Goal: Task Accomplishment & Management: Complete application form

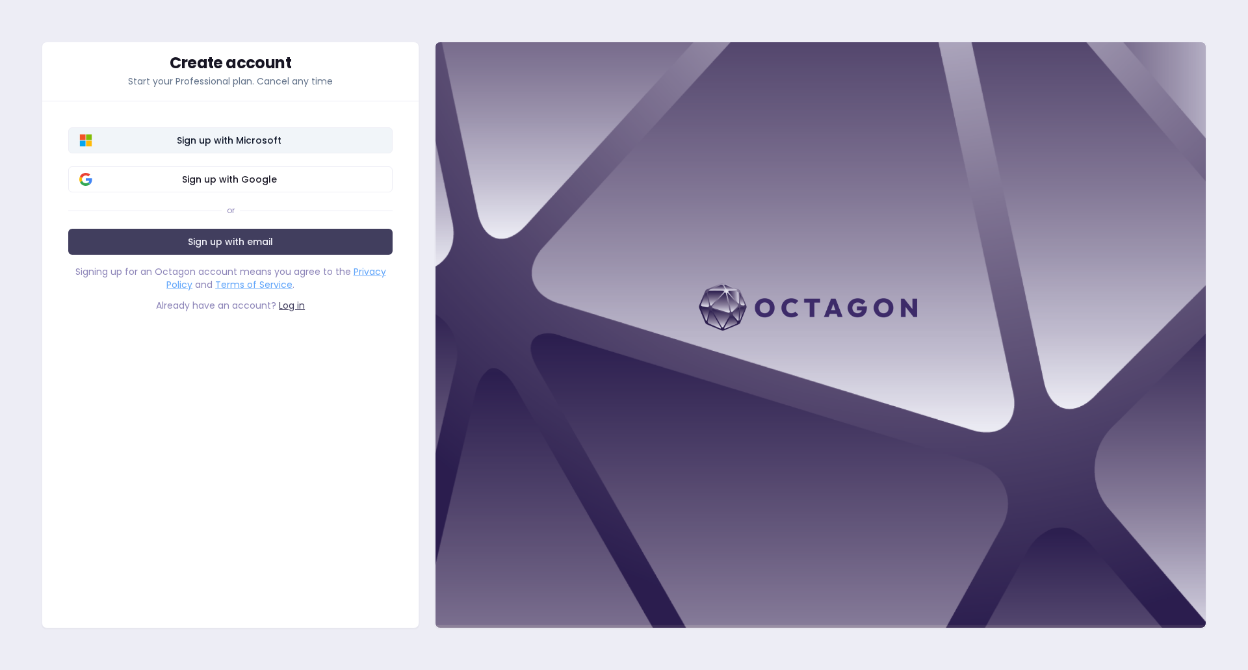
click at [269, 140] on span "Sign up with Microsoft" at bounding box center [229, 140] width 305 height 13
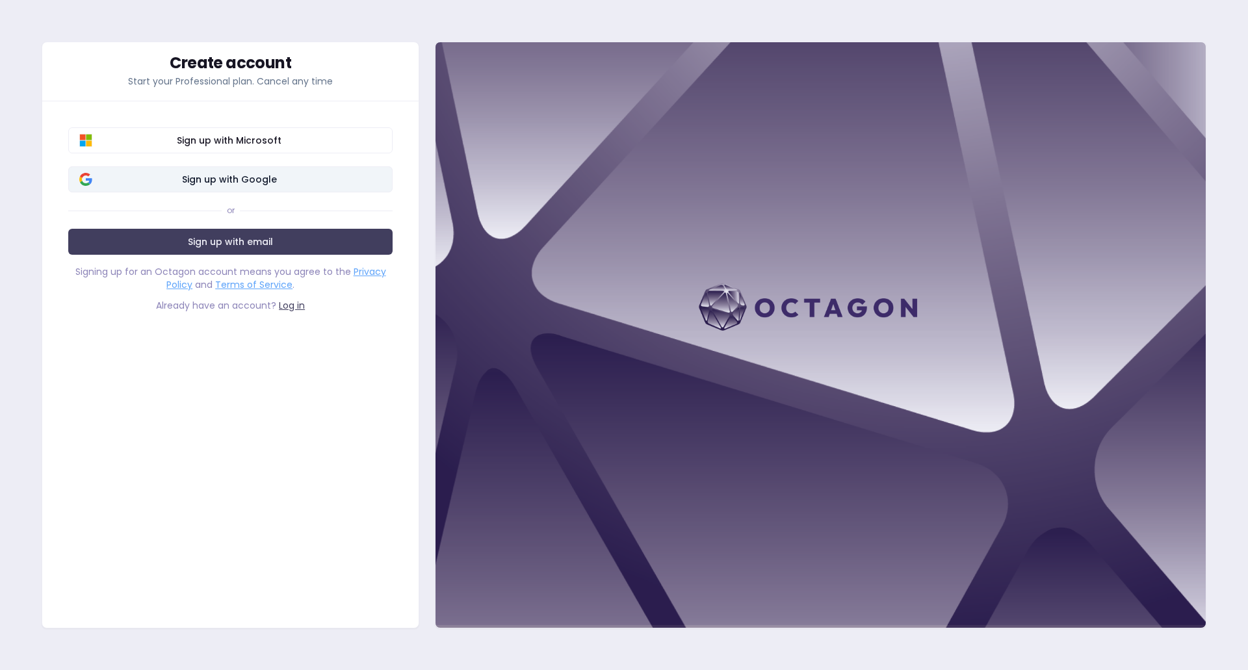
click at [186, 184] on span "Sign up with Google" at bounding box center [229, 179] width 305 height 13
